Goal: Information Seeking & Learning: Learn about a topic

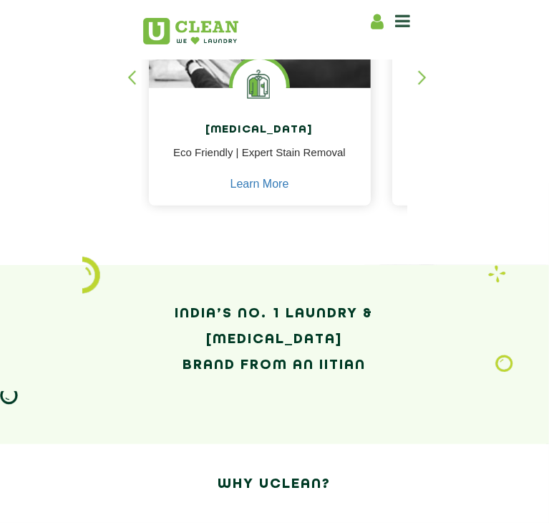
scroll to position [403, 0]
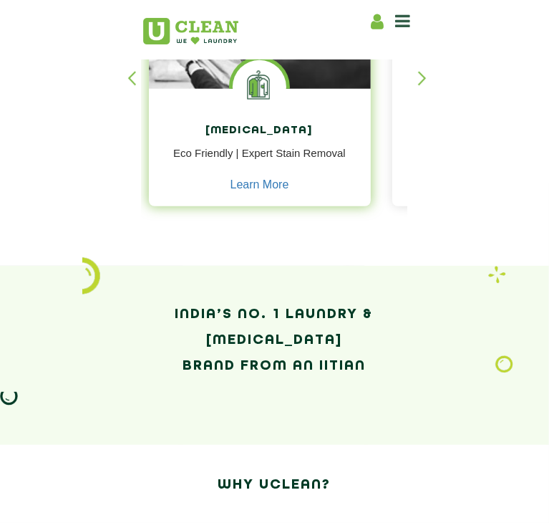
click at [160, 209] on div "[MEDICAL_DATA] Eco Friendly | Expert Stain Removal Learn More" at bounding box center [260, 149] width 222 height 120
click at [231, 191] on link "Learn More" at bounding box center [260, 184] width 59 height 13
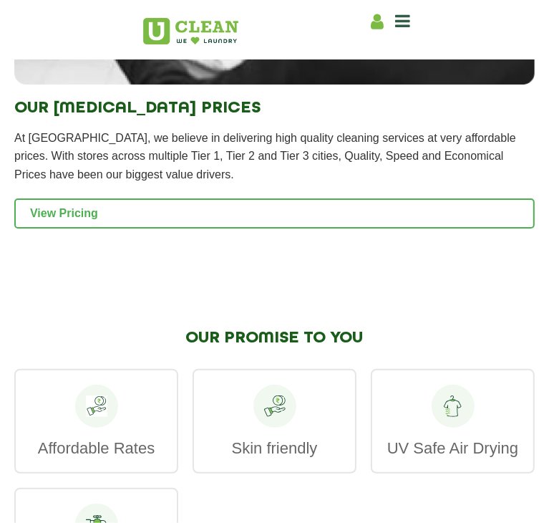
scroll to position [2998, 0]
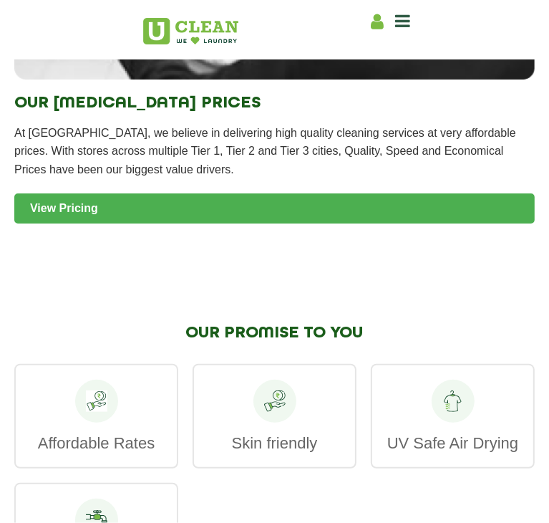
click at [305, 223] on link "View Pricing" at bounding box center [274, 208] width 521 height 30
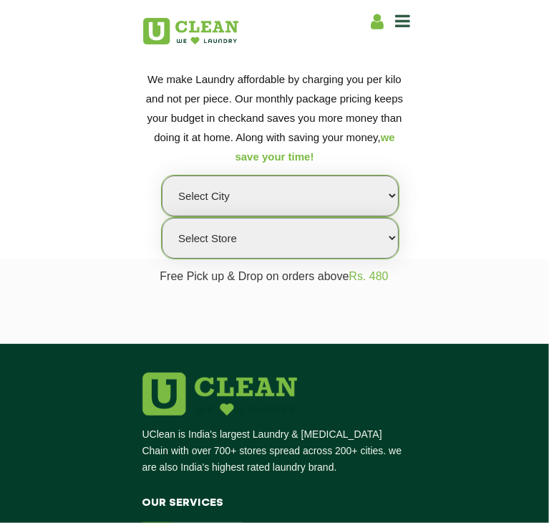
click at [208, 216] on select "Select city [GEOGRAPHIC_DATA] [GEOGRAPHIC_DATA] [GEOGRAPHIC_DATA] [GEOGRAPHIC_D…" at bounding box center [280, 195] width 237 height 41
select select "4"
click at [162, 216] on select "Select city [GEOGRAPHIC_DATA] [GEOGRAPHIC_DATA] [GEOGRAPHIC_DATA] [GEOGRAPHIC_D…" at bounding box center [280, 195] width 237 height 41
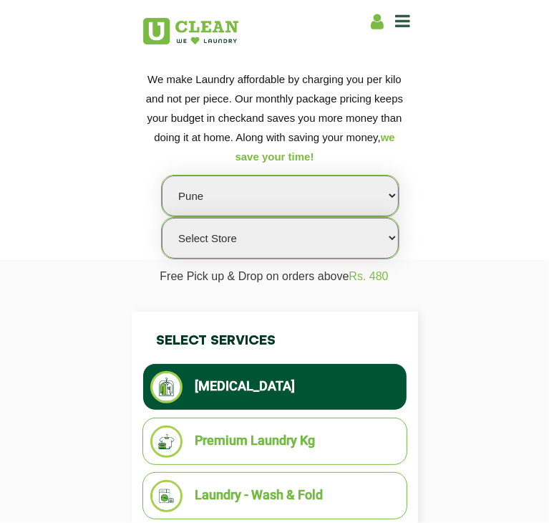
click at [340, 258] on select "Select Store UClean Koregaon Park UClean Baner Pune UClean Keshav Nagar Pune UC…" at bounding box center [280, 238] width 237 height 41
select select "277"
click at [265, 258] on select "Select Store UClean Koregaon Park UClean Baner Pune UClean Keshav Nagar Pune UC…" at bounding box center [280, 238] width 237 height 41
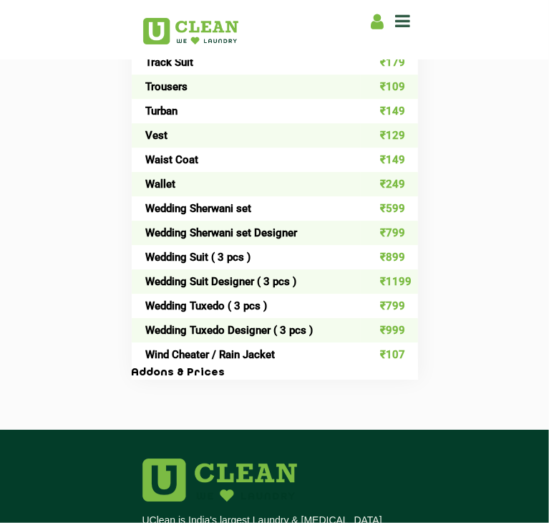
scroll to position [2128, 0]
